Goal: Task Accomplishment & Management: Use online tool/utility

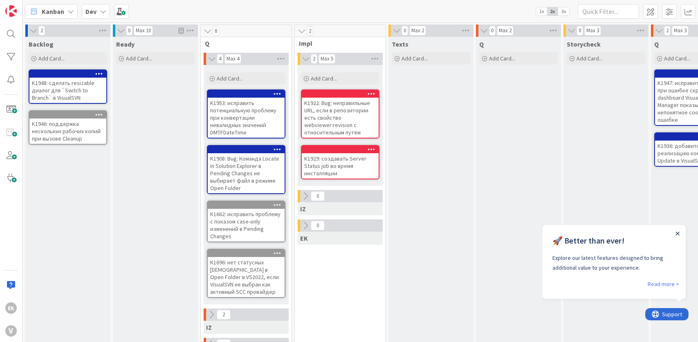
click at [677, 232] on icon "Close Announcement" at bounding box center [677, 234] width 4 height 4
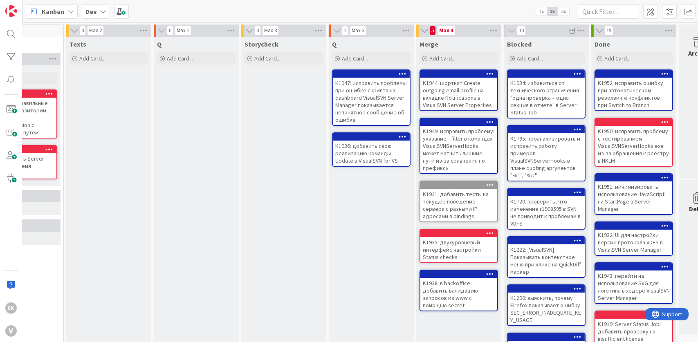
scroll to position [0, 352]
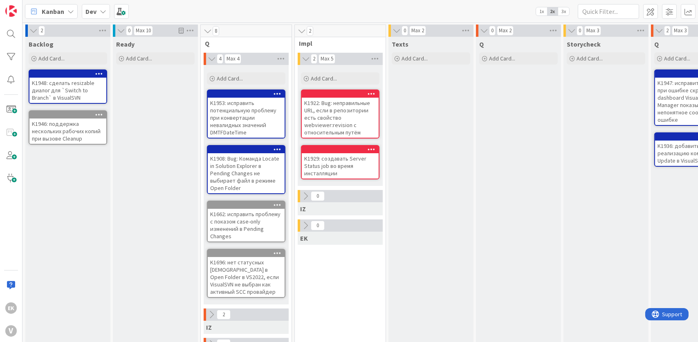
drag, startPoint x: 144, startPoint y: 182, endPoint x: 147, endPoint y: 136, distance: 45.9
click at [147, 136] on div "Ready Add Card..." at bounding box center [155, 300] width 85 height 527
drag, startPoint x: 168, startPoint y: 144, endPoint x: 141, endPoint y: 118, distance: 37.6
click at [141, 118] on div "Ready Add Card..." at bounding box center [155, 300] width 85 height 527
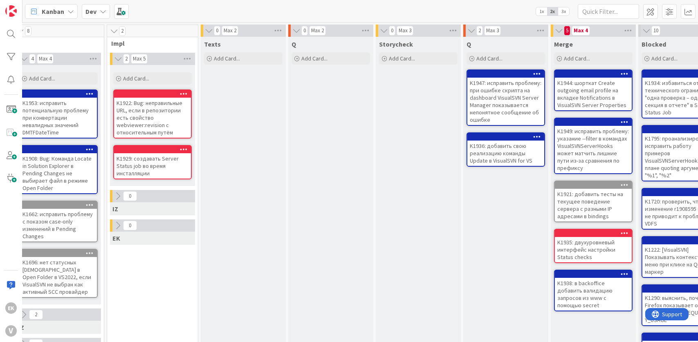
scroll to position [0, 352]
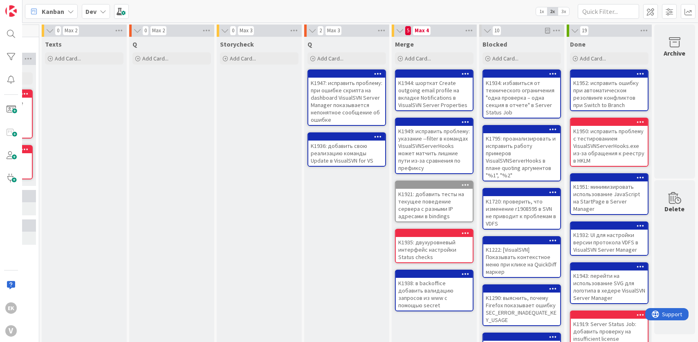
drag, startPoint x: 237, startPoint y: 221, endPoint x: 185, endPoint y: 225, distance: 52.0
click at [185, 225] on div "Q Add Card..." at bounding box center [171, 300] width 85 height 527
drag, startPoint x: 183, startPoint y: 217, endPoint x: 124, endPoint y: 215, distance: 58.9
click at [129, 215] on div "Q Add Card..." at bounding box center [171, 300] width 85 height 527
drag, startPoint x: 317, startPoint y: 218, endPoint x: 296, endPoint y: 219, distance: 21.3
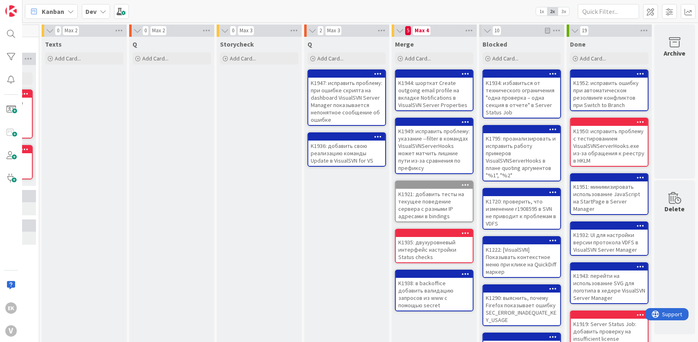
click at [296, 219] on div "0 Max 3 Storycheck Add Card..." at bounding box center [258, 296] width 87 height 543
drag, startPoint x: 347, startPoint y: 264, endPoint x: 268, endPoint y: 236, distance: 83.6
click at [268, 236] on div "Storycheck Add Card..." at bounding box center [259, 300] width 85 height 527
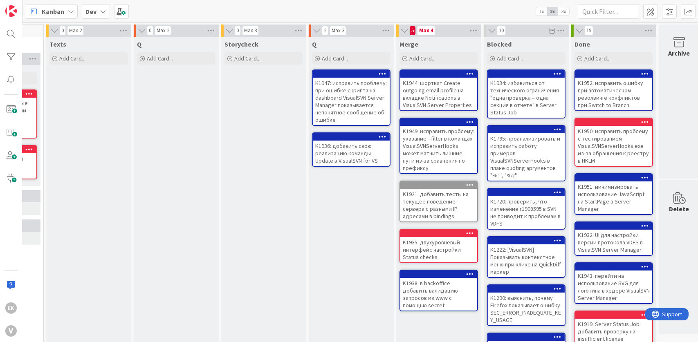
scroll to position [0, 352]
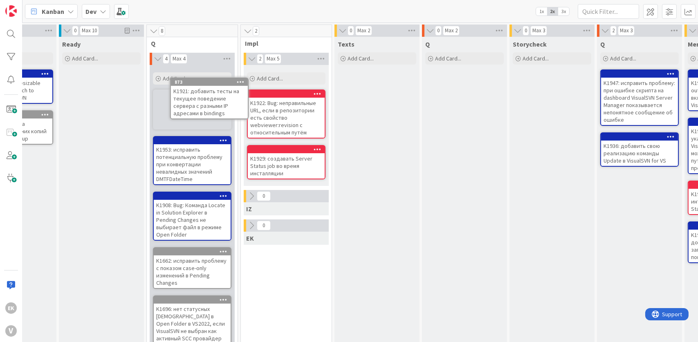
scroll to position [0, 40]
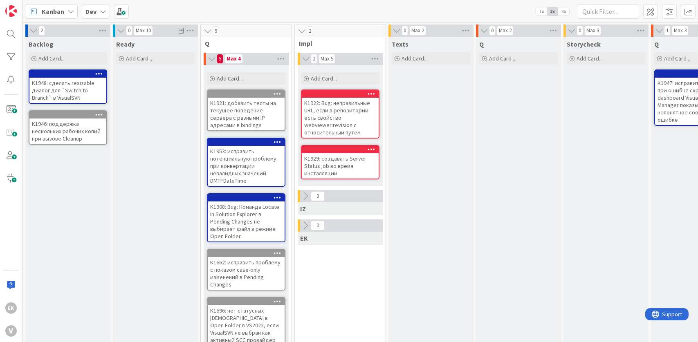
scroll to position [0, 352]
